Goal: Task Accomplishment & Management: Use online tool/utility

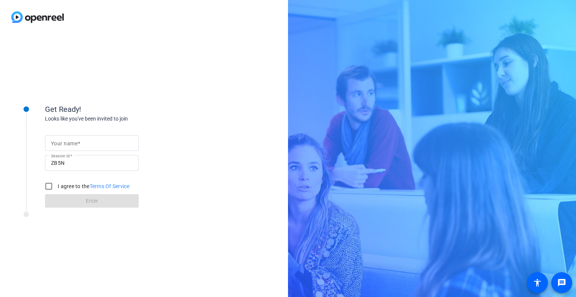
click at [87, 142] on input "Your name" at bounding box center [92, 142] width 82 height 9
type input "[PERSON_NAME]"
click at [47, 187] on input "I agree to the Terms Of Service" at bounding box center [48, 185] width 15 height 15
checkbox input "true"
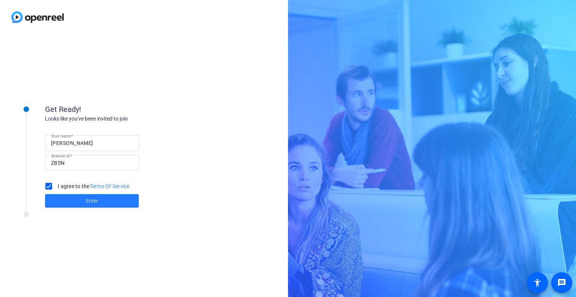
click at [90, 208] on span at bounding box center [92, 201] width 94 height 18
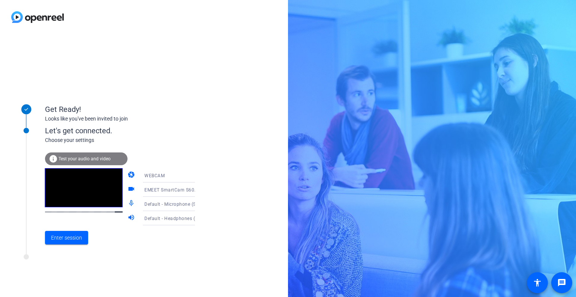
click at [162, 203] on span "Default - Microphone (Shure MV7+)" at bounding box center [182, 204] width 77 height 6
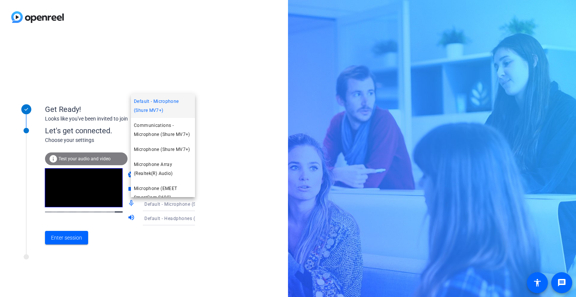
click at [163, 217] on div at bounding box center [288, 148] width 576 height 297
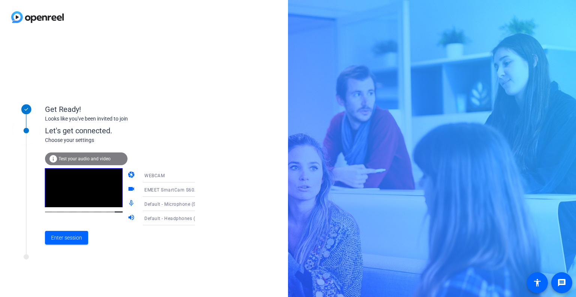
click at [163, 217] on span "Default - Headphones (Shure MV7+)" at bounding box center [183, 218] width 79 height 6
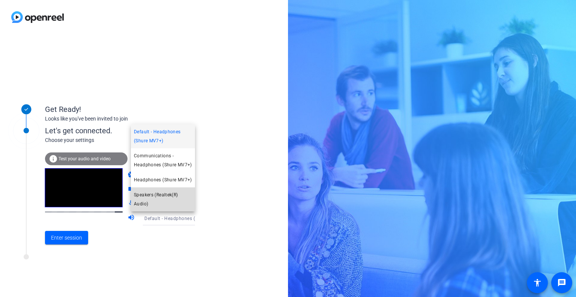
click at [152, 196] on span "Speakers (Realtek(R) Audio)" at bounding box center [163, 199] width 58 height 18
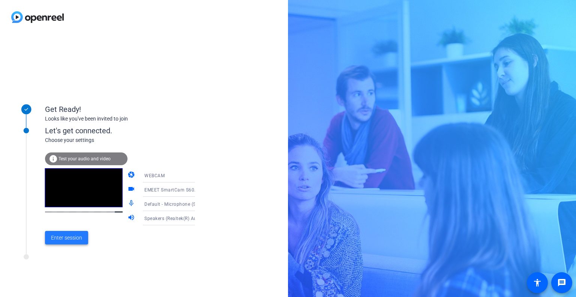
click at [79, 238] on span "Enter session" at bounding box center [66, 238] width 31 height 8
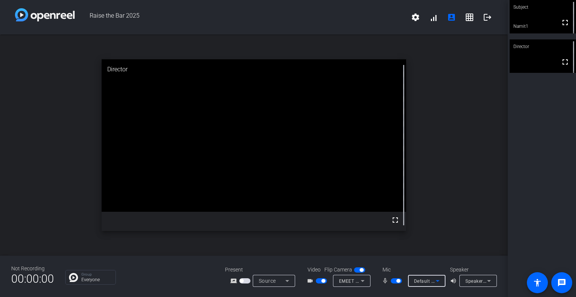
click at [439, 283] on icon at bounding box center [437, 280] width 9 height 9
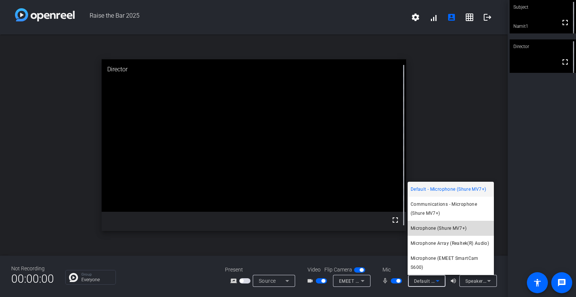
click at [428, 228] on span "Microphone (Shure MV7+)" at bounding box center [439, 227] width 56 height 9
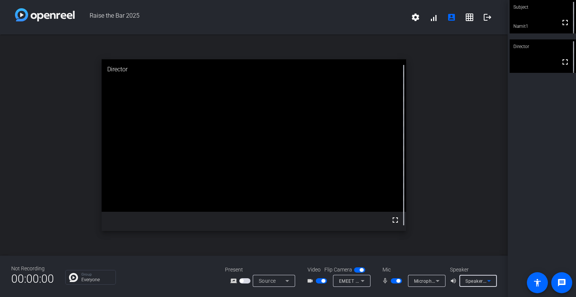
click at [480, 285] on div "Speakers (Realtek(R) Audio)" at bounding box center [476, 280] width 22 height 9
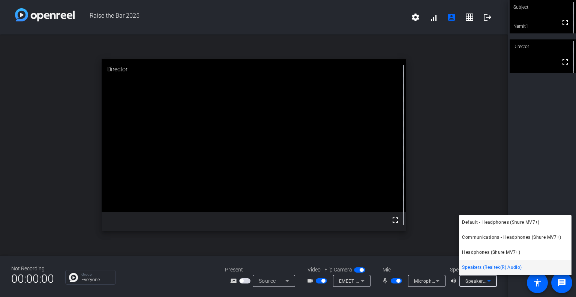
click at [477, 175] on div at bounding box center [288, 148] width 576 height 297
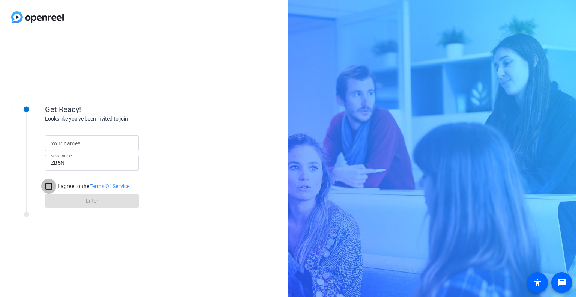
click at [48, 187] on input "I agree to the Terms Of Service" at bounding box center [48, 185] width 15 height 15
checkbox input "true"
click at [80, 141] on span at bounding box center [79, 143] width 3 height 6
click at [80, 141] on input "Your name" at bounding box center [92, 142] width 82 height 9
click at [189, 166] on div "Your name Session ID ZB5N I agree to the Terms Of Service Enter" at bounding box center [120, 165] width 150 height 85
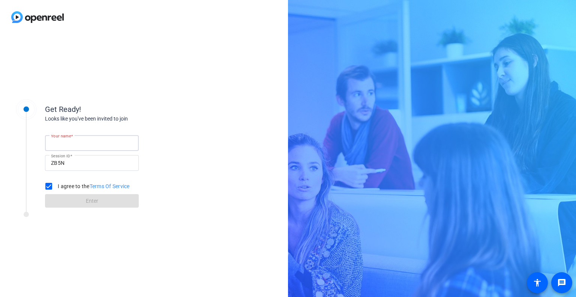
click at [82, 139] on input "Your name" at bounding box center [92, 142] width 82 height 9
type input "N"
click at [109, 141] on input "Your name" at bounding box center [92, 142] width 82 height 9
type input "[PERSON_NAME]"
click at [49, 187] on input "I agree to the Terms Of Service" at bounding box center [48, 185] width 15 height 15
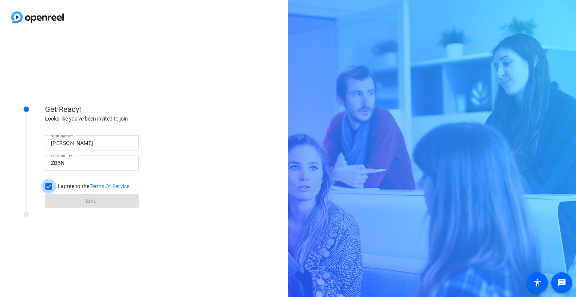
checkbox input "true"
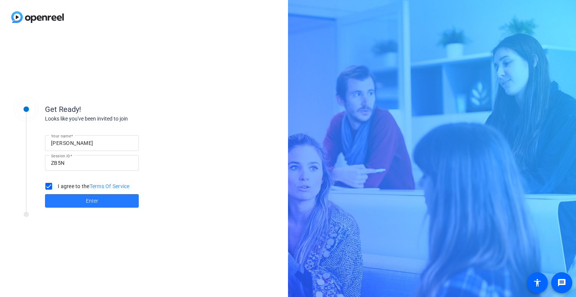
click at [73, 198] on span at bounding box center [92, 201] width 94 height 18
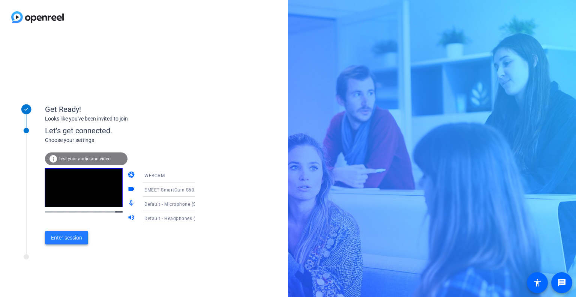
click at [72, 237] on span "Enter session" at bounding box center [66, 238] width 31 height 8
